Goal: Go to known website: Access a specific website the user already knows

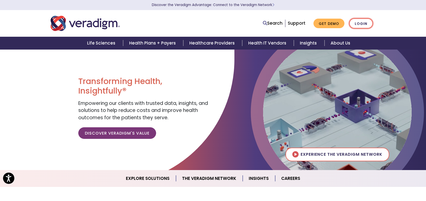
click at [357, 23] on link "Login" at bounding box center [361, 23] width 24 height 10
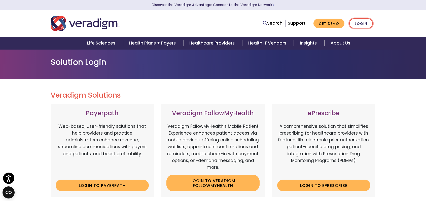
click at [357, 23] on link "Login" at bounding box center [361, 23] width 24 height 10
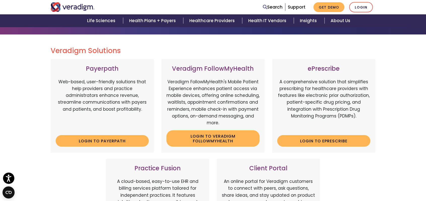
scroll to position [42, 0]
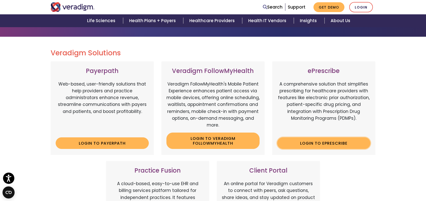
click at [328, 144] on link "Login to ePrescribe" at bounding box center [323, 144] width 93 height 12
